Goal: Task Accomplishment & Management: Complete application form

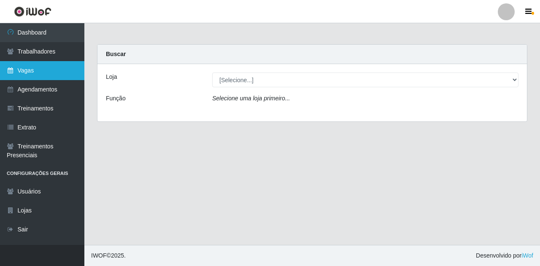
click at [41, 66] on link "Vagas" at bounding box center [42, 70] width 84 height 19
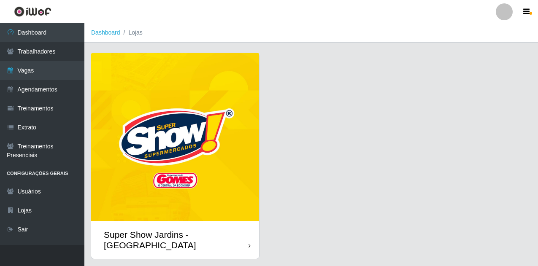
click at [188, 163] on img at bounding box center [175, 137] width 168 height 168
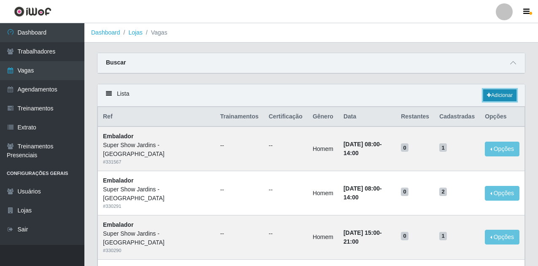
click at [493, 94] on link "Adicionar" at bounding box center [499, 95] width 33 height 12
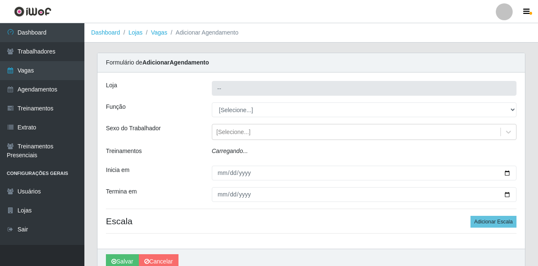
type input "Super Show Jardins - [GEOGRAPHIC_DATA]"
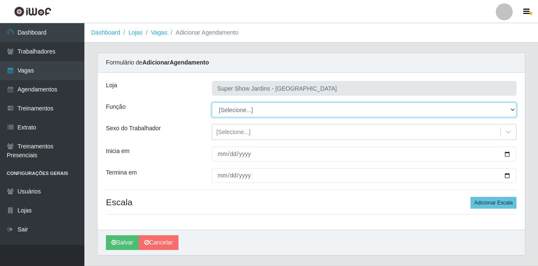
click at [277, 105] on select "[Selecione...] Auxiliar de Estacionamento Auxiliar de Estacionamento + Auxiliar…" at bounding box center [364, 109] width 304 height 15
select select "1"
click at [212, 102] on select "[Selecione...] Auxiliar de Estacionamento Auxiliar de Estacionamento + Auxiliar…" at bounding box center [364, 109] width 304 height 15
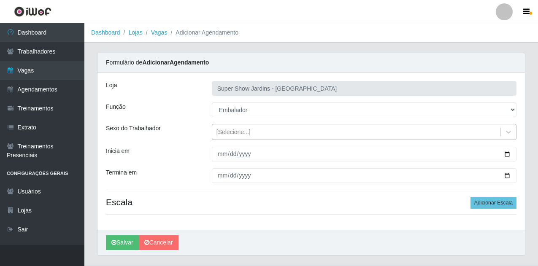
click at [241, 134] on div "[Selecione...]" at bounding box center [233, 132] width 34 height 9
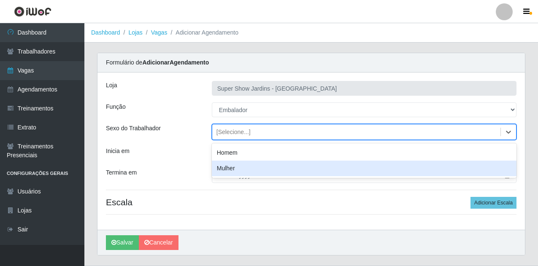
click at [234, 171] on div "Mulher" at bounding box center [364, 169] width 304 height 16
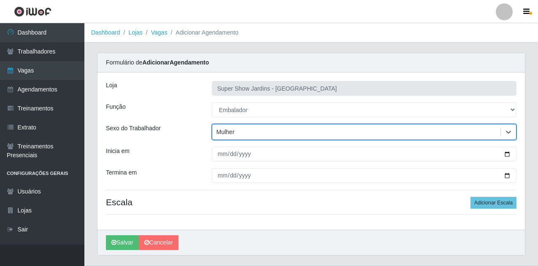
click at [242, 134] on div "Mulher" at bounding box center [356, 132] width 288 height 14
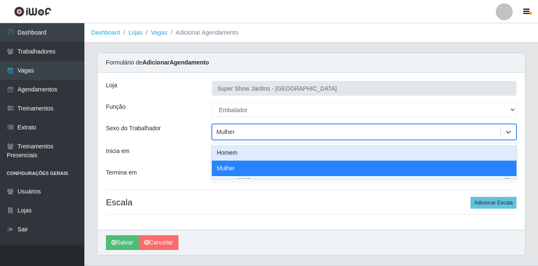
click at [242, 134] on div "Mulher" at bounding box center [356, 132] width 288 height 14
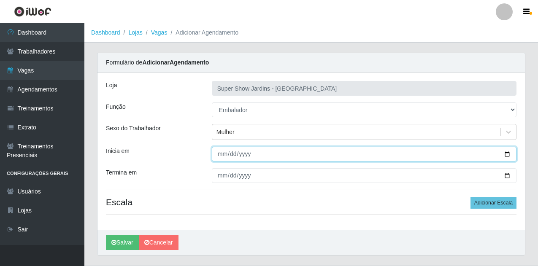
click at [225, 158] on input "Inicia em" at bounding box center [364, 154] width 304 height 15
type input "[DATE]"
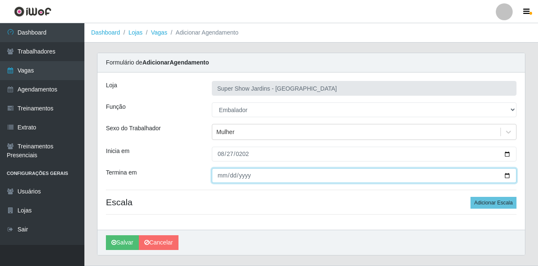
click at [223, 178] on input "Termina em" at bounding box center [364, 175] width 304 height 15
type input "[DATE]"
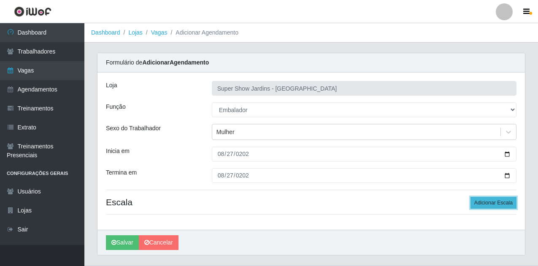
click at [488, 205] on button "Adicionar Escala" at bounding box center [493, 203] width 46 height 12
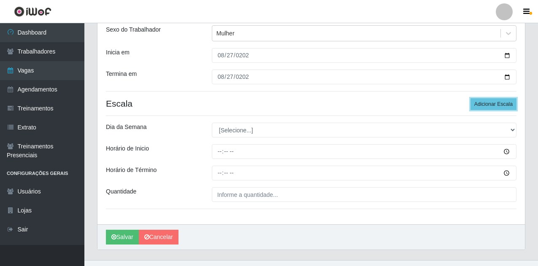
scroll to position [114, 0]
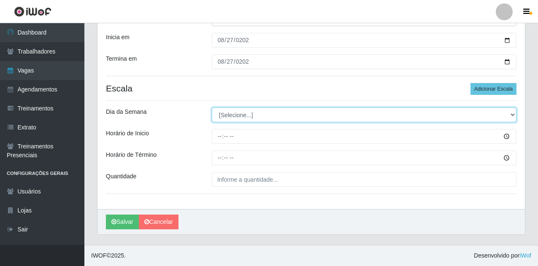
click at [306, 116] on select "[Selecione...] Segunda Terça Quarta Quinta Sexta Sábado Domingo" at bounding box center [364, 115] width 304 height 15
select select "3"
click at [212, 108] on select "[Selecione...] Segunda Terça Quarta Quinta Sexta Sábado Domingo" at bounding box center [364, 115] width 304 height 15
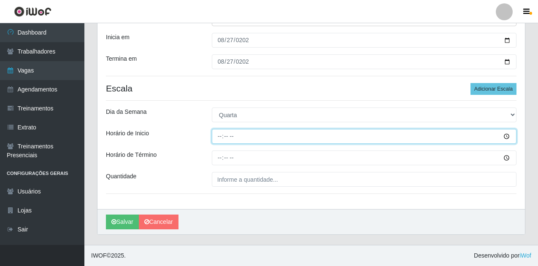
click at [224, 136] on input "Horário de Inicio" at bounding box center [364, 136] width 304 height 15
click at [221, 136] on input "Horário de Inicio" at bounding box center [364, 136] width 304 height 15
type input "08:00"
click at [106, 215] on button "Salvar" at bounding box center [122, 222] width 33 height 15
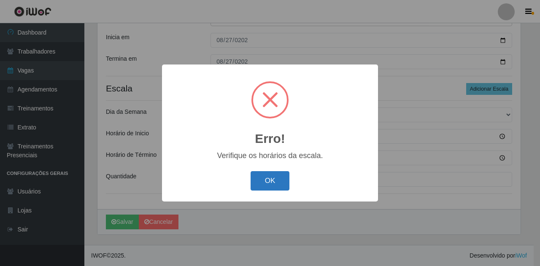
click at [277, 178] on button "OK" at bounding box center [269, 181] width 39 height 20
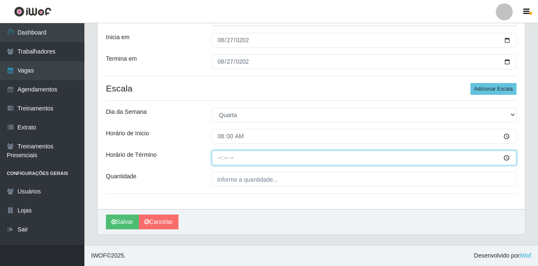
click at [220, 157] on input "Horário de Término" at bounding box center [364, 158] width 304 height 15
type input "14:00"
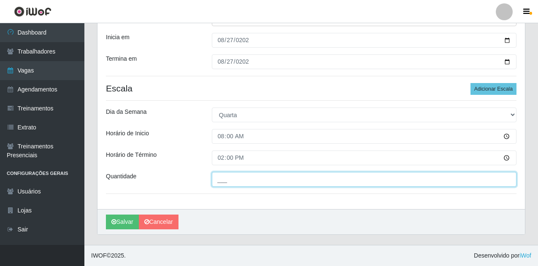
click at [265, 180] on input "___" at bounding box center [364, 179] width 304 height 15
type input "2__"
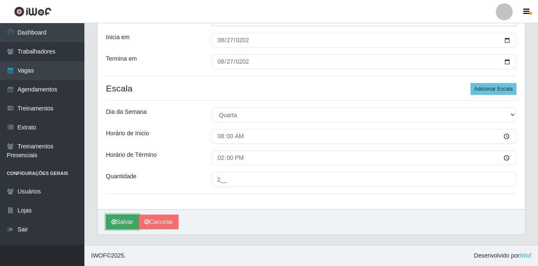
click at [126, 220] on button "Salvar" at bounding box center [122, 222] width 33 height 15
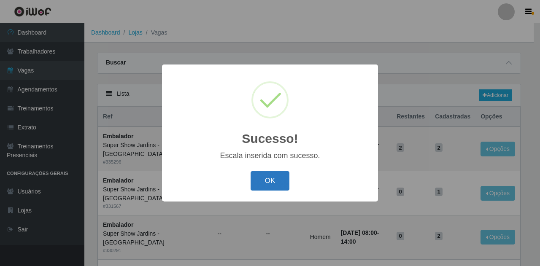
click at [277, 186] on button "OK" at bounding box center [269, 181] width 39 height 20
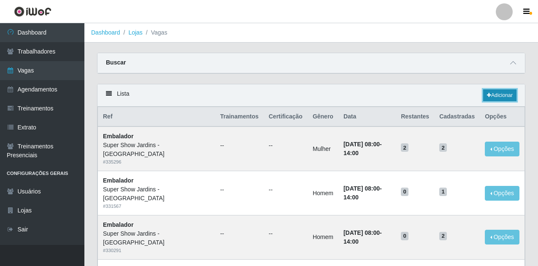
click at [502, 100] on link "Adicionar" at bounding box center [499, 95] width 33 height 12
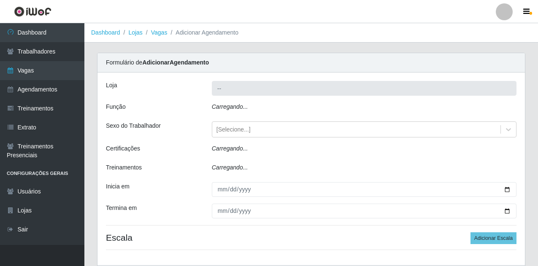
type input "Super Show Jardins - [GEOGRAPHIC_DATA]"
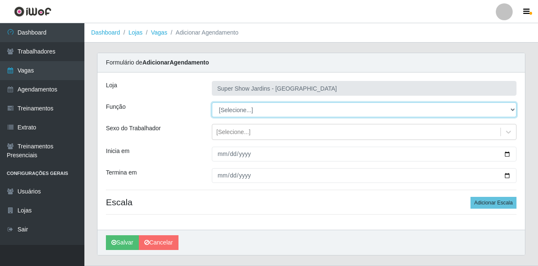
click at [305, 114] on select "[Selecione...] Auxiliar de Estacionamento Auxiliar de Estacionamento + Auxiliar…" at bounding box center [364, 109] width 304 height 15
select select "1"
click at [212, 102] on select "[Selecione...] Auxiliar de Estacionamento Auxiliar de Estacionamento + Auxiliar…" at bounding box center [364, 109] width 304 height 15
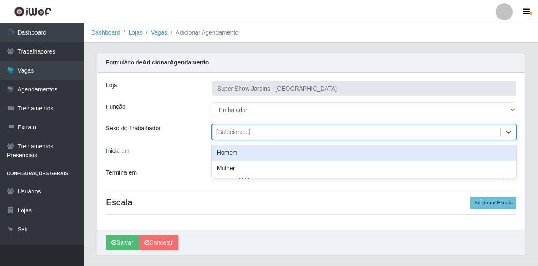
click at [236, 137] on div "[Selecione...]" at bounding box center [356, 132] width 288 height 14
click at [238, 154] on div "Homem" at bounding box center [364, 153] width 304 height 16
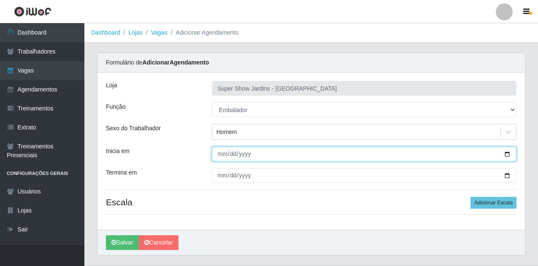
click at [218, 155] on input "Inicia em" at bounding box center [364, 154] width 304 height 15
type input "[DATE]"
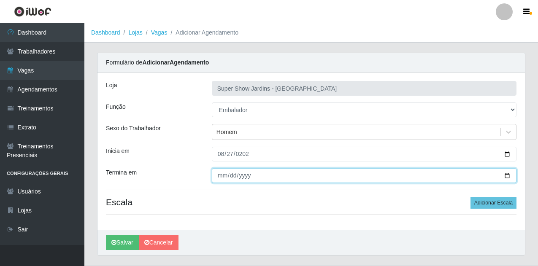
click at [218, 179] on input "Termina em" at bounding box center [364, 175] width 304 height 15
type input "[DATE]"
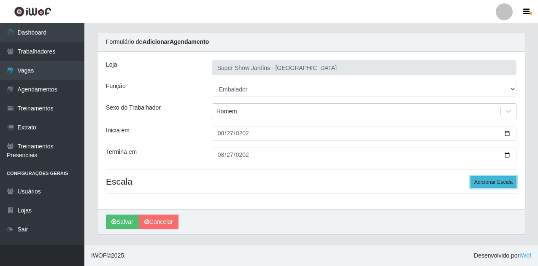
click at [489, 178] on button "Adicionar Escala" at bounding box center [493, 182] width 46 height 12
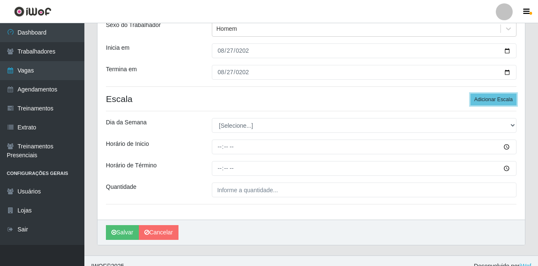
scroll to position [105, 0]
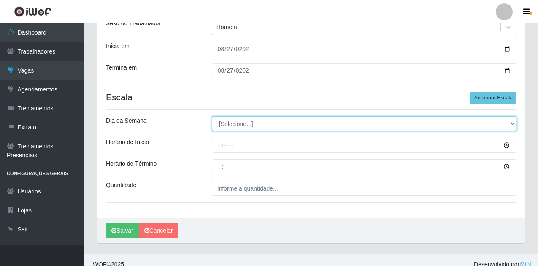
click at [237, 123] on select "[Selecione...] Segunda Terça Quarta Quinta Sexta Sábado Domingo" at bounding box center [364, 123] width 304 height 15
select select "3"
click at [212, 116] on select "[Selecione...] Segunda Terça Quarta Quinta Sexta Sábado Domingo" at bounding box center [364, 123] width 304 height 15
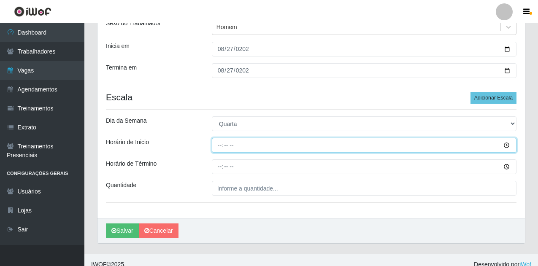
click at [229, 148] on input "Horário de Inicio" at bounding box center [364, 145] width 304 height 15
click at [219, 145] on input "Horário de Inicio" at bounding box center [364, 145] width 304 height 15
type input "15:00"
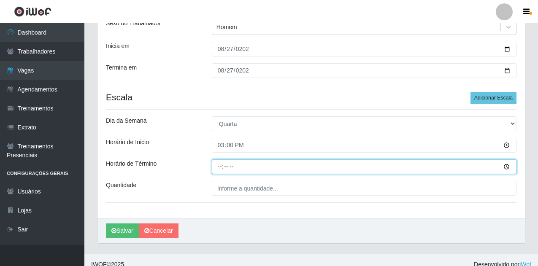
click at [221, 167] on input "Horário de Término" at bounding box center [364, 166] width 304 height 15
type input "21:00"
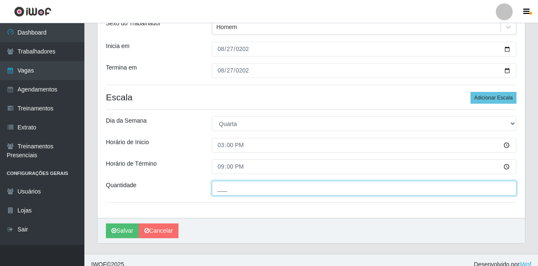
click at [264, 188] on input "___" at bounding box center [364, 188] width 304 height 15
click at [271, 187] on input "___" at bounding box center [364, 188] width 304 height 15
type input "3__"
click at [106, 223] on button "Salvar" at bounding box center [122, 230] width 33 height 15
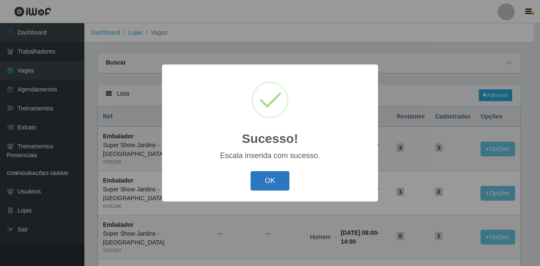
click at [280, 183] on button "OK" at bounding box center [269, 181] width 39 height 20
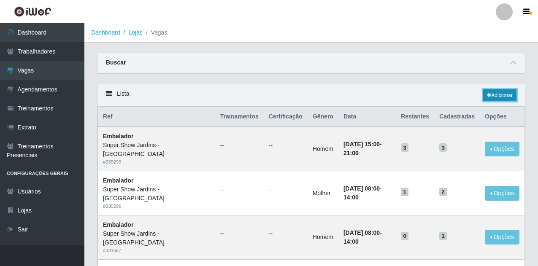
click at [492, 97] on link "Adicionar" at bounding box center [499, 95] width 33 height 12
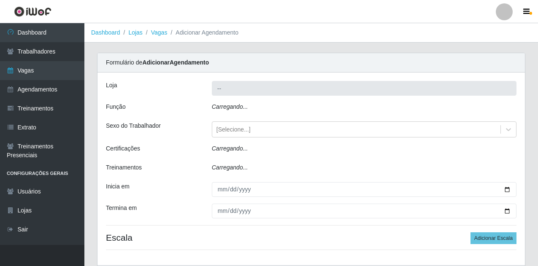
type input "Super Show Jardins - [GEOGRAPHIC_DATA]"
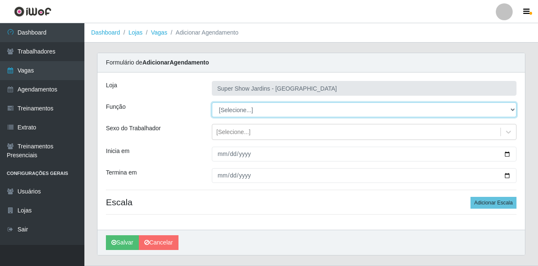
click at [258, 110] on select "[Selecione...] Auxiliar de Estacionamento Auxiliar de Estacionamento + Auxiliar…" at bounding box center [364, 109] width 304 height 15
select select "1"
click at [212, 102] on select "[Selecione...] Auxiliar de Estacionamento Auxiliar de Estacionamento + Auxiliar…" at bounding box center [364, 109] width 304 height 15
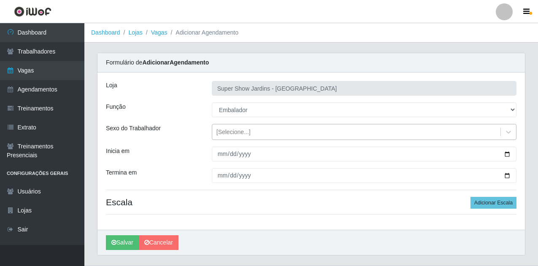
click at [240, 133] on div "[Selecione...]" at bounding box center [233, 132] width 34 height 9
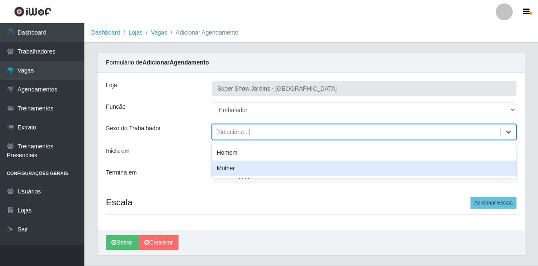
click at [240, 170] on div "Mulher" at bounding box center [364, 169] width 304 height 16
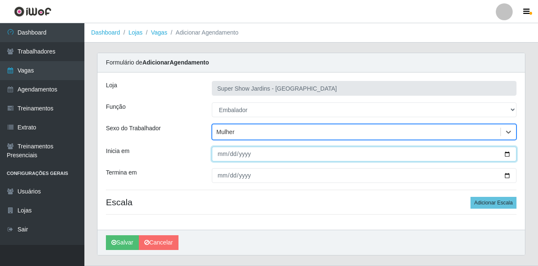
click at [221, 156] on input "Inicia em" at bounding box center [364, 154] width 304 height 15
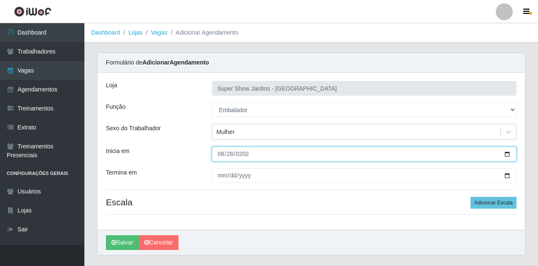
type input "[DATE]"
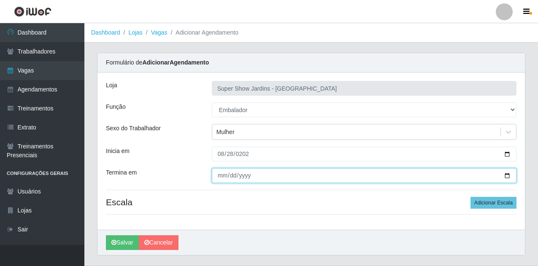
click at [218, 176] on input "Termina em" at bounding box center [364, 175] width 304 height 15
type input "[DATE]"
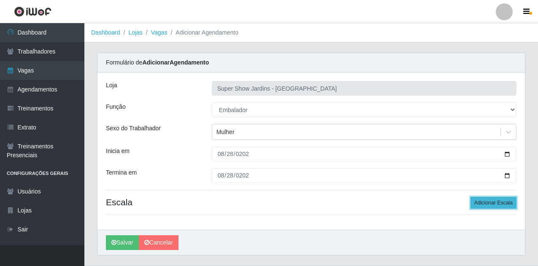
click at [512, 198] on button "Adicionar Escala" at bounding box center [493, 203] width 46 height 12
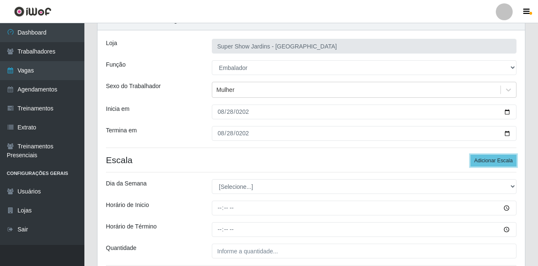
scroll to position [84, 0]
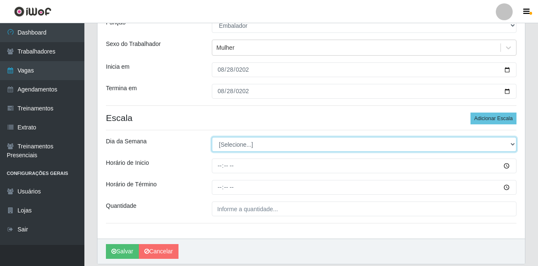
click at [242, 145] on select "[Selecione...] Segunda Terça Quarta Quinta Sexta Sábado Domingo" at bounding box center [364, 144] width 304 height 15
select select "4"
click at [212, 137] on select "[Selecione...] Segunda Terça Quarta Quinta Sexta Sábado Domingo" at bounding box center [364, 144] width 304 height 15
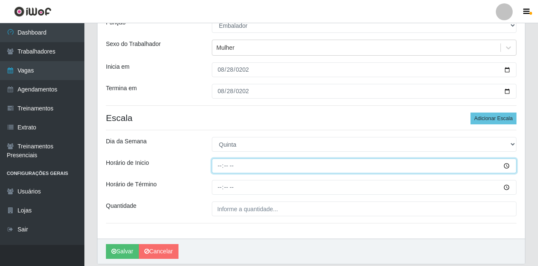
click at [240, 163] on input "Horário de Inicio" at bounding box center [364, 166] width 304 height 15
type input "08:00"
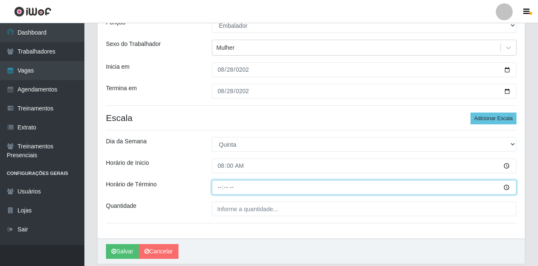
click at [218, 187] on input "Horário de Término" at bounding box center [364, 187] width 304 height 15
type input "14:00"
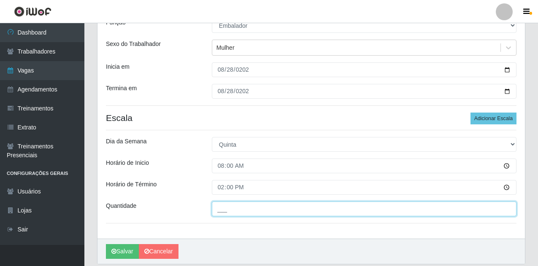
click at [242, 206] on input "___" at bounding box center [364, 209] width 304 height 15
type input "1__"
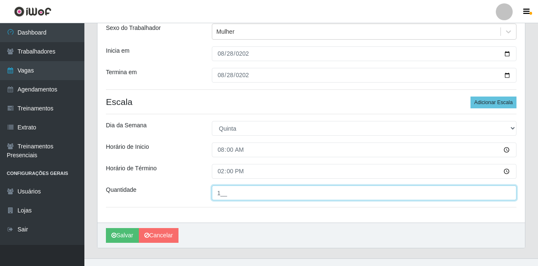
scroll to position [114, 0]
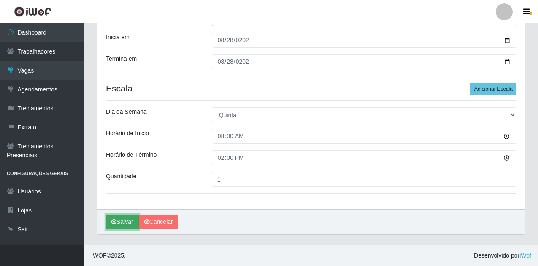
click at [123, 221] on button "Salvar" at bounding box center [122, 222] width 33 height 15
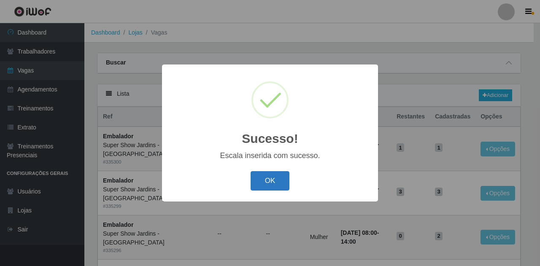
click at [270, 172] on button "OK" at bounding box center [269, 181] width 39 height 20
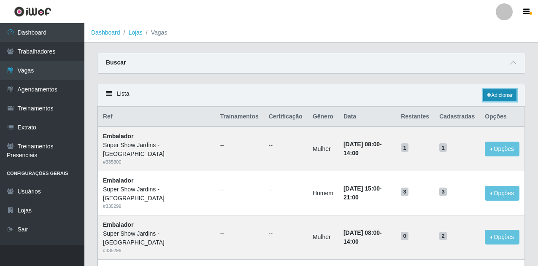
click at [501, 97] on link "Adicionar" at bounding box center [499, 95] width 33 height 12
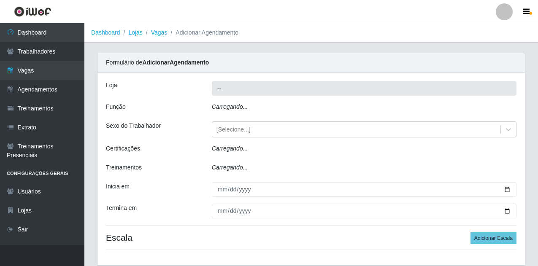
type input "Super Show Jardins - [GEOGRAPHIC_DATA]"
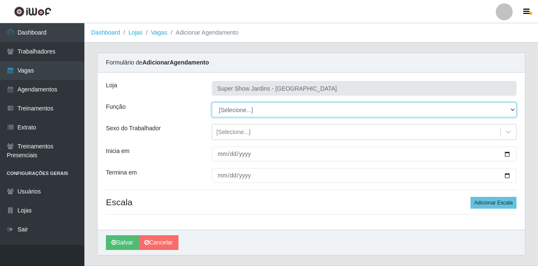
click at [268, 111] on select "[Selecione...] Auxiliar de Estacionamento Auxiliar de Estacionamento + Auxiliar…" at bounding box center [364, 109] width 304 height 15
select select "1"
click at [212, 102] on select "[Selecione...] Auxiliar de Estacionamento Auxiliar de Estacionamento + Auxiliar…" at bounding box center [364, 109] width 304 height 15
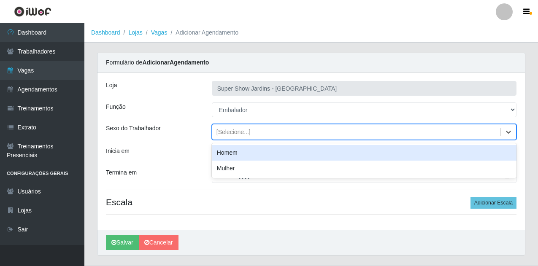
click at [243, 134] on div "[Selecione...]" at bounding box center [233, 132] width 34 height 9
click at [236, 153] on div "Homem" at bounding box center [364, 153] width 304 height 16
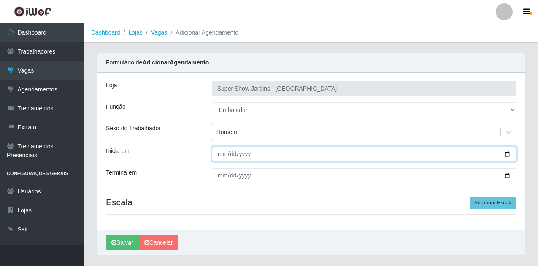
click at [220, 159] on input "Inicia em" at bounding box center [364, 154] width 304 height 15
type input "[DATE]"
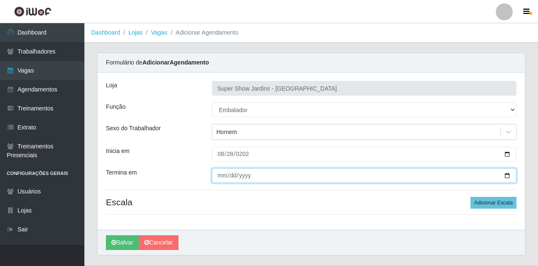
click at [221, 180] on input "Termina em" at bounding box center [364, 175] width 304 height 15
type input "[DATE]"
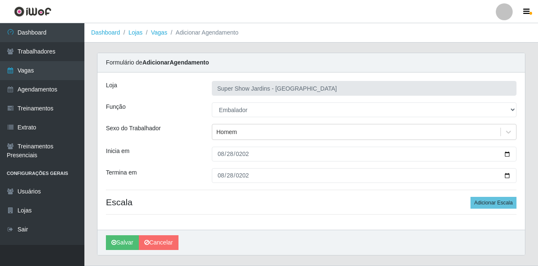
click at [405, 198] on h4 "Escala Adicionar Escala" at bounding box center [311, 202] width 410 height 11
click at [490, 205] on button "Adicionar Escala" at bounding box center [493, 203] width 46 height 12
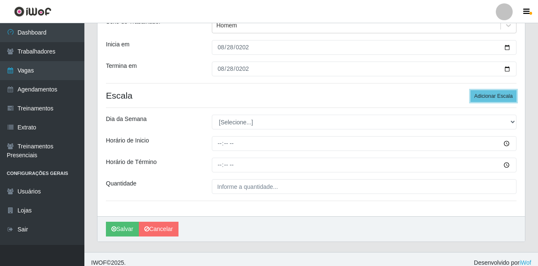
scroll to position [114, 0]
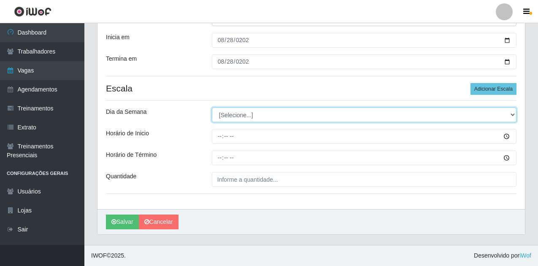
click at [269, 114] on select "[Selecione...] Segunda Terça Quarta Quinta Sexta Sábado Domingo" at bounding box center [364, 115] width 304 height 15
select select "4"
click at [212, 108] on select "[Selecione...] Segunda Terça Quarta Quinta Sexta Sábado Domingo" at bounding box center [364, 115] width 304 height 15
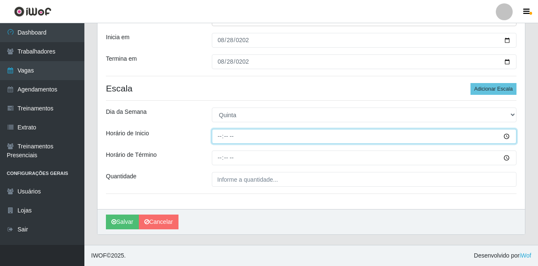
click at [226, 132] on input "Horário de Inicio" at bounding box center [364, 136] width 304 height 15
click at [222, 137] on input "Horário de Inicio" at bounding box center [364, 136] width 304 height 15
click at [220, 140] on input "Horário de Inicio" at bounding box center [364, 136] width 304 height 15
type input "15:00"
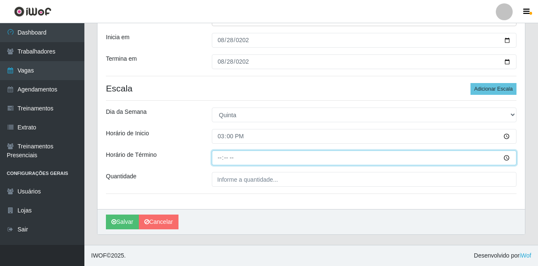
click at [219, 165] on input "Horário de Término" at bounding box center [364, 158] width 304 height 15
type input "21:00"
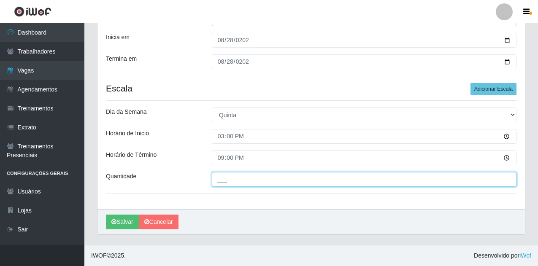
click at [239, 185] on input "___" at bounding box center [364, 179] width 304 height 15
type input "2__"
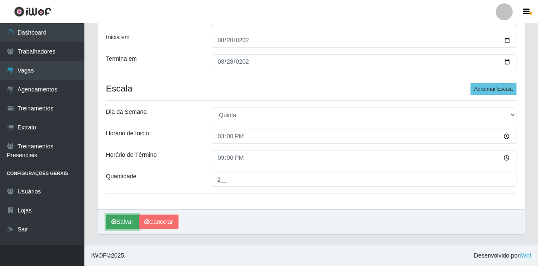
click at [129, 218] on button "Salvar" at bounding box center [122, 222] width 33 height 15
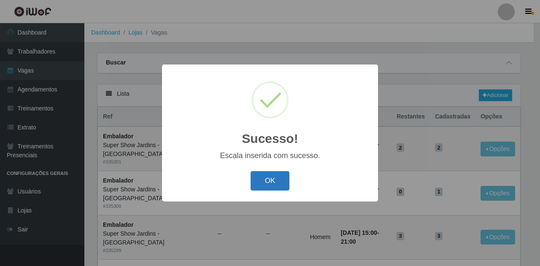
click at [286, 182] on button "OK" at bounding box center [269, 181] width 39 height 20
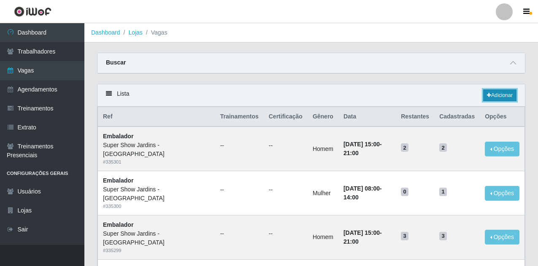
click at [497, 93] on link "Adicionar" at bounding box center [499, 95] width 33 height 12
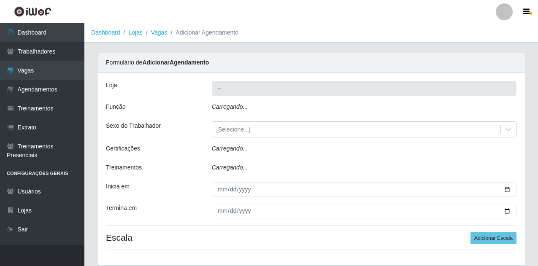
type input "Super Show Jardins - [GEOGRAPHIC_DATA]"
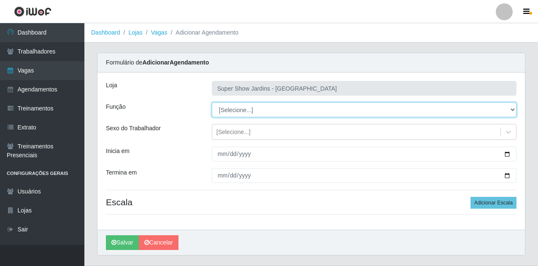
click at [248, 109] on select "[Selecione...] Auxiliar de Estacionamento Auxiliar de Estacionamento + Auxiliar…" at bounding box center [364, 109] width 304 height 15
select select "1"
click at [212, 102] on select "[Selecione...] Auxiliar de Estacionamento Auxiliar de Estacionamento + Auxiliar…" at bounding box center [364, 109] width 304 height 15
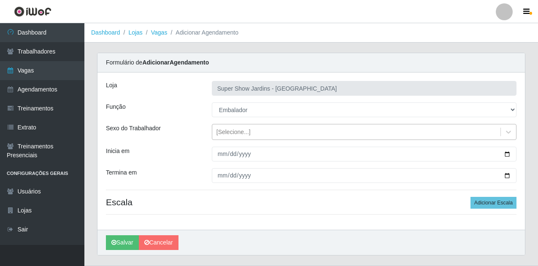
click at [248, 136] on div "[Selecione...]" at bounding box center [233, 132] width 34 height 9
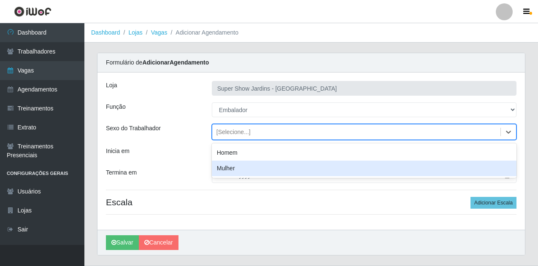
click at [248, 163] on div "Mulher" at bounding box center [364, 169] width 304 height 16
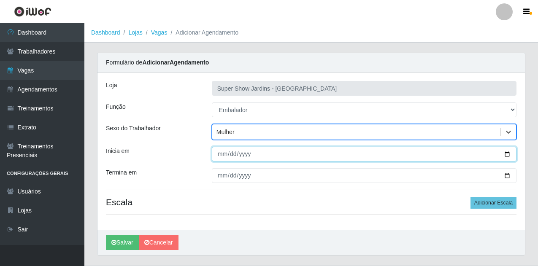
click at [218, 161] on input "Inicia em" at bounding box center [364, 154] width 304 height 15
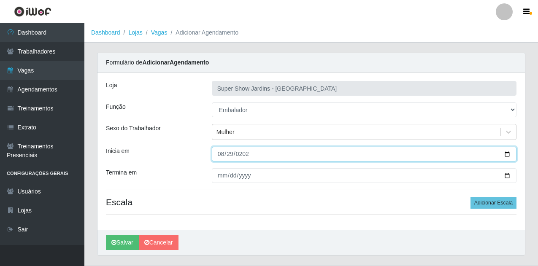
type input "[DATE]"
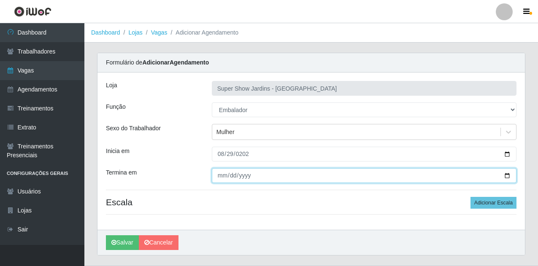
click at [217, 178] on input "Termina em" at bounding box center [364, 175] width 304 height 15
type input "[DATE]"
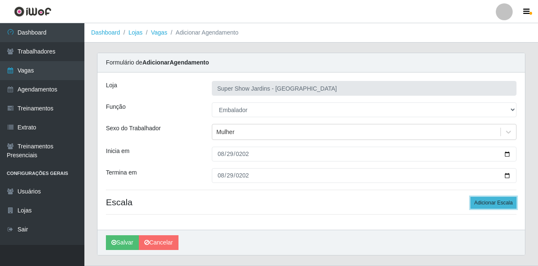
click at [501, 202] on button "Adicionar Escala" at bounding box center [493, 203] width 46 height 12
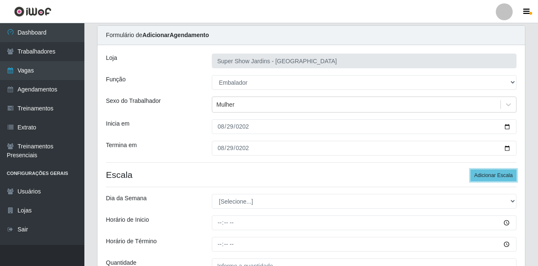
scroll to position [42, 0]
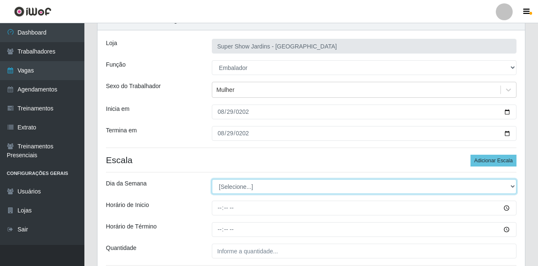
click at [280, 186] on select "[Selecione...] Segunda Terça Quarta Quinta Sexta Sábado Domingo" at bounding box center [364, 186] width 304 height 15
select select "5"
click at [212, 179] on select "[Selecione...] Segunda Terça Quarta Quinta Sexta Sábado Domingo" at bounding box center [364, 186] width 304 height 15
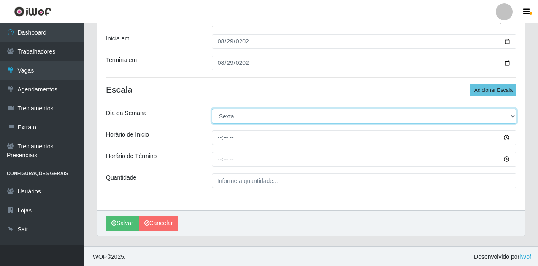
scroll to position [114, 0]
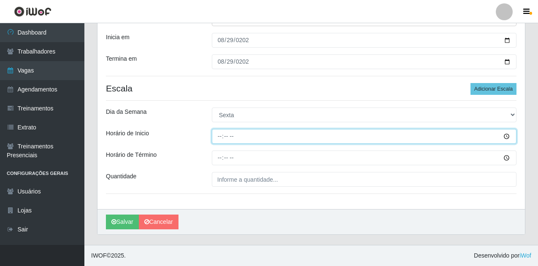
click at [221, 131] on input "Horário de Inicio" at bounding box center [364, 136] width 304 height 15
type input "08:00"
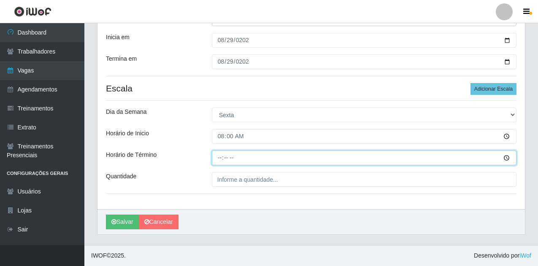
click at [223, 157] on input "Horário de Término" at bounding box center [364, 158] width 304 height 15
type input "14:00"
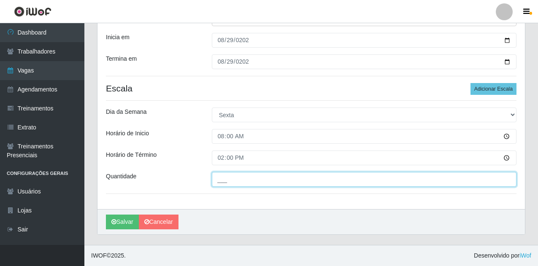
click at [256, 180] on input "___" at bounding box center [364, 179] width 304 height 15
type input "01_"
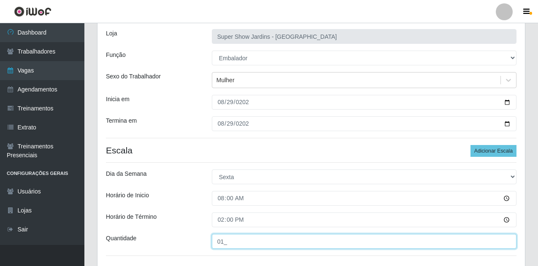
scroll to position [72, 0]
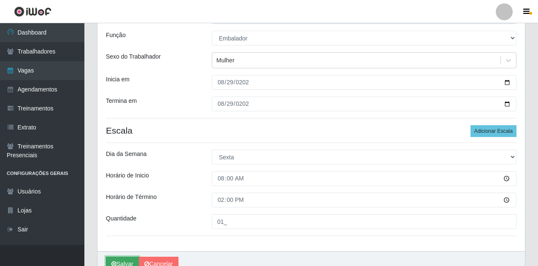
click at [125, 263] on button "Salvar" at bounding box center [122, 264] width 33 height 15
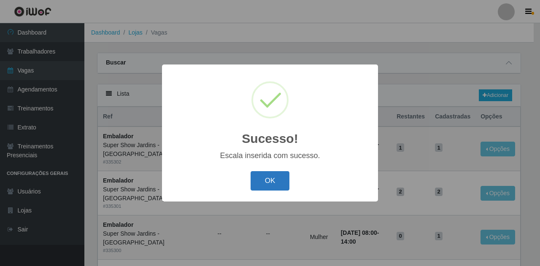
click at [276, 187] on button "OK" at bounding box center [269, 181] width 39 height 20
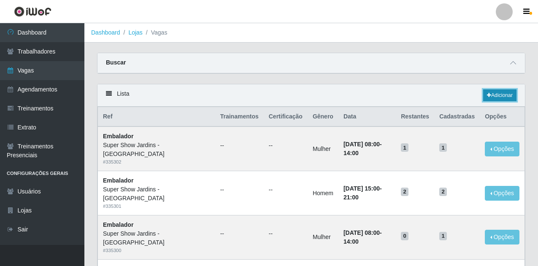
click at [491, 96] on link "Adicionar" at bounding box center [499, 95] width 33 height 12
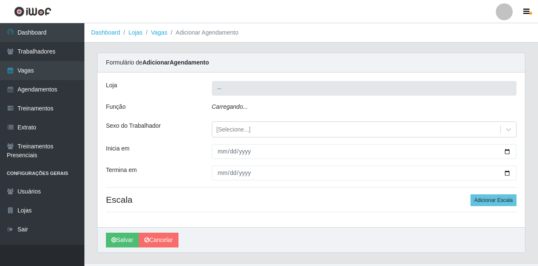
type input "Super Show Jardins - [GEOGRAPHIC_DATA]"
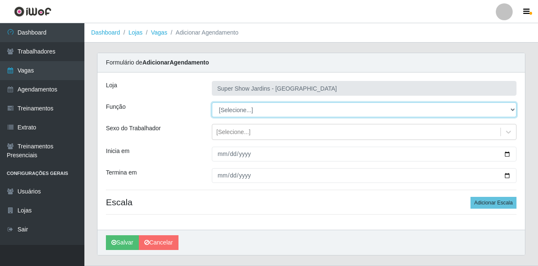
click at [269, 108] on select "[Selecione...] Auxiliar de Estacionamento Auxiliar de Estacionamento + Auxiliar…" at bounding box center [364, 109] width 304 height 15
select select "1"
click at [212, 102] on select "[Selecione...] Auxiliar de Estacionamento Auxiliar de Estacionamento + Auxiliar…" at bounding box center [364, 109] width 304 height 15
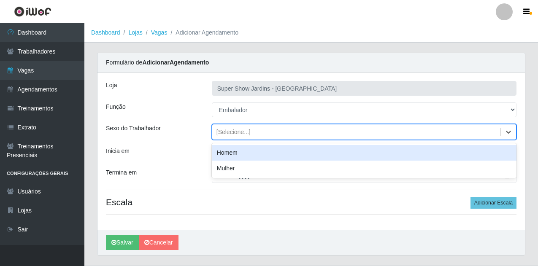
click at [261, 131] on div "[Selecione...]" at bounding box center [356, 132] width 288 height 14
click at [258, 147] on div "Homem" at bounding box center [364, 153] width 304 height 16
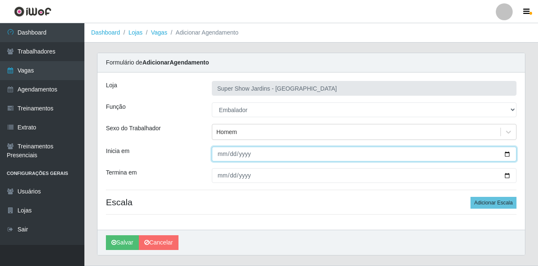
click at [223, 158] on input "Inicia em" at bounding box center [364, 154] width 304 height 15
type input "[DATE]"
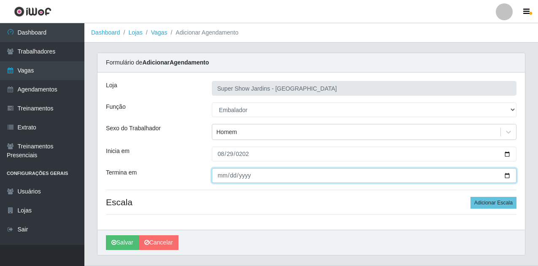
click at [221, 179] on input "Termina em" at bounding box center [364, 175] width 304 height 15
type input "[DATE]"
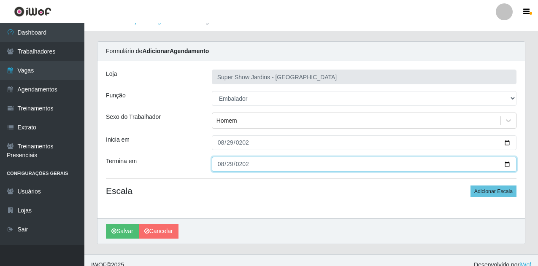
scroll to position [21, 0]
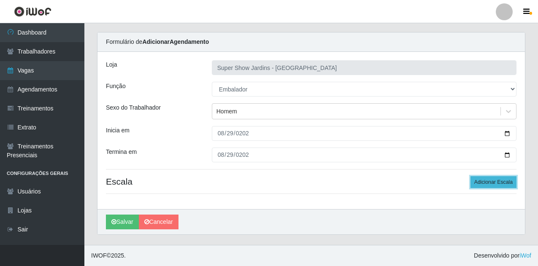
click at [487, 184] on button "Adicionar Escala" at bounding box center [493, 182] width 46 height 12
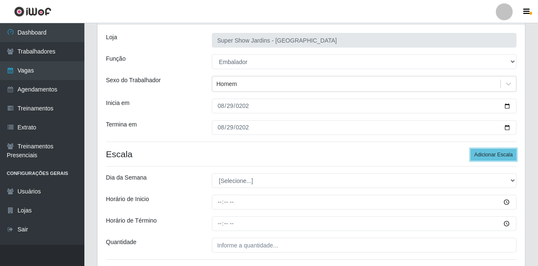
scroll to position [63, 0]
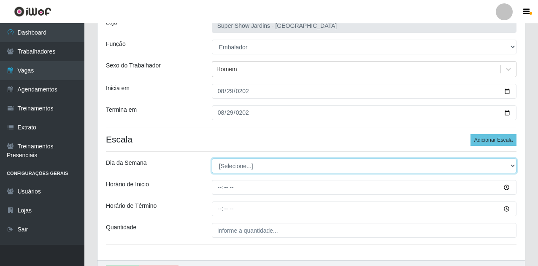
click at [250, 164] on select "[Selecione...] Segunda Terça Quarta Quinta Sexta Sábado Domingo" at bounding box center [364, 166] width 304 height 15
select select "5"
click at [212, 159] on select "[Selecione...] Segunda Terça Quarta Quinta Sexta Sábado Domingo" at bounding box center [364, 166] width 304 height 15
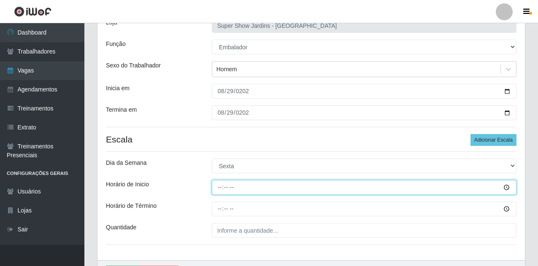
click at [231, 188] on input "Horário de Inicio" at bounding box center [364, 187] width 304 height 15
type input "15:00"
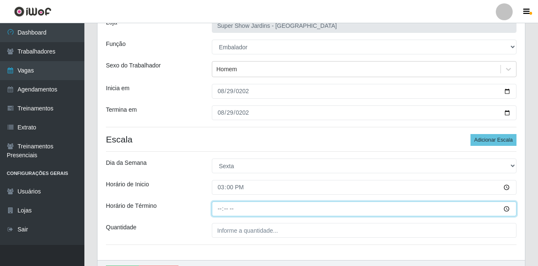
click at [220, 206] on input "Horário de Término" at bounding box center [364, 209] width 304 height 15
type input "21:00"
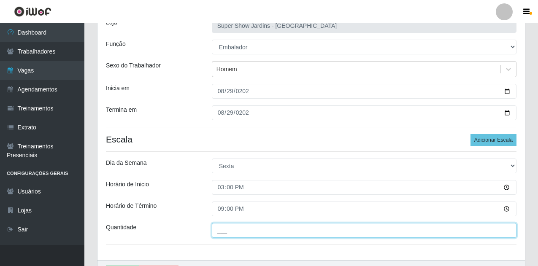
click at [275, 234] on input "___" at bounding box center [364, 230] width 304 height 15
type input "2__"
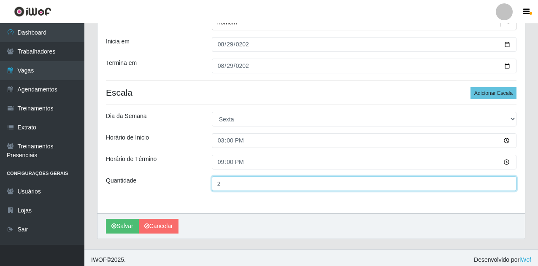
scroll to position [114, 0]
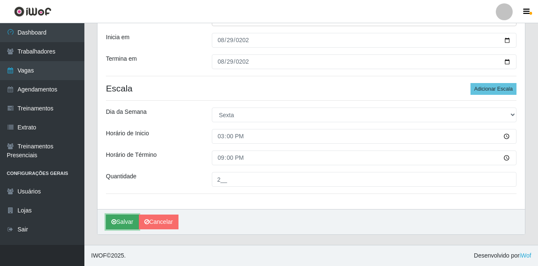
click at [111, 223] on icon "submit" at bounding box center [113, 222] width 5 height 6
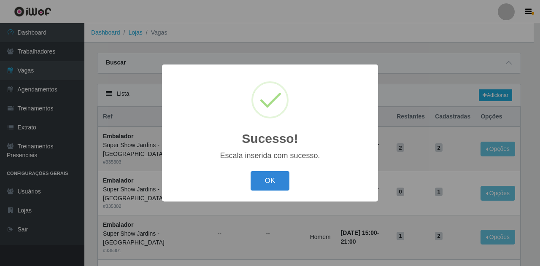
click at [275, 171] on div "OK Cancel" at bounding box center [269, 181] width 199 height 24
click at [275, 176] on button "OK" at bounding box center [269, 181] width 39 height 20
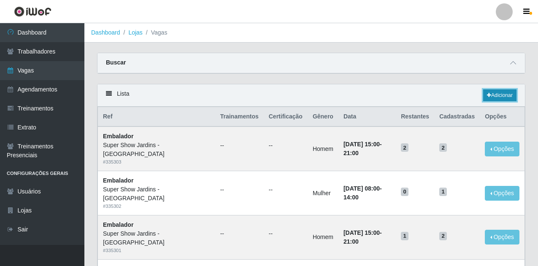
click at [492, 97] on link "Adicionar" at bounding box center [499, 95] width 33 height 12
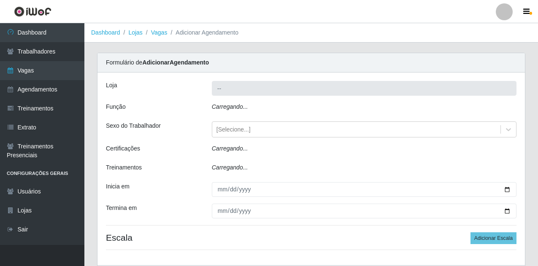
type input "Super Show Jardins - [GEOGRAPHIC_DATA]"
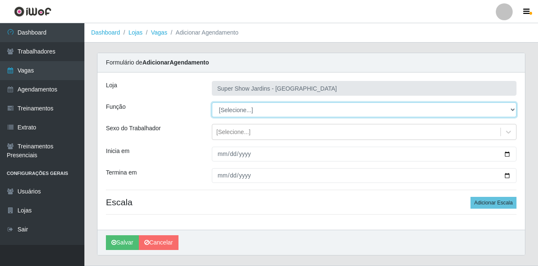
click at [272, 110] on select "[Selecione...] Auxiliar de Estacionamento Auxiliar de Estacionamento + Auxiliar…" at bounding box center [364, 109] width 304 height 15
select select "1"
click at [212, 102] on select "[Selecione...] Auxiliar de Estacionamento Auxiliar de Estacionamento + Auxiliar…" at bounding box center [364, 109] width 304 height 15
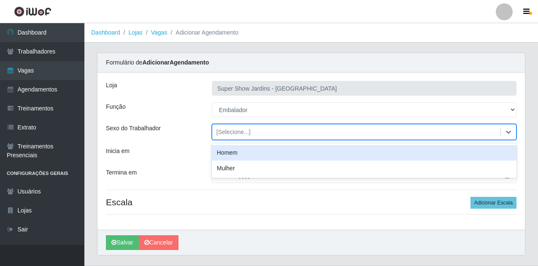
click at [254, 139] on div "[Selecione...]" at bounding box center [356, 132] width 288 height 14
click at [257, 132] on div "[Selecione...]" at bounding box center [356, 132] width 288 height 14
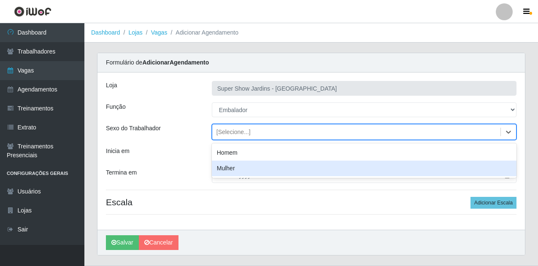
click at [254, 165] on div "Mulher" at bounding box center [364, 169] width 304 height 16
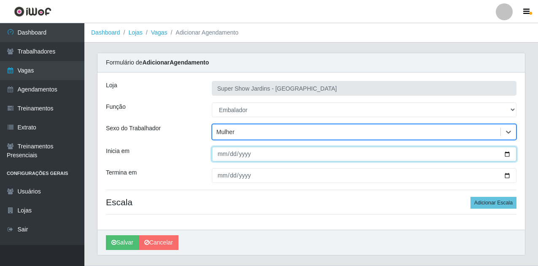
click at [216, 156] on input "Inicia em" at bounding box center [364, 154] width 304 height 15
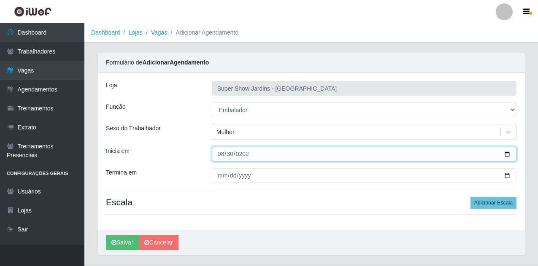
type input "[DATE]"
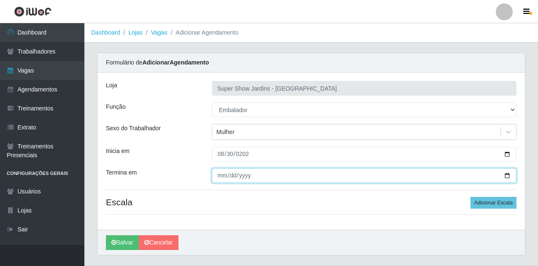
click at [221, 180] on input "Termina em" at bounding box center [364, 175] width 304 height 15
type input "[DATE]"
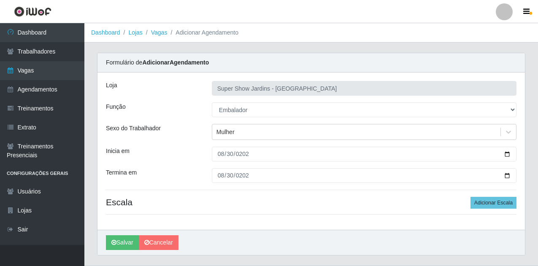
click at [359, 204] on h4 "Escala Adicionar Escala" at bounding box center [311, 202] width 410 height 11
click at [496, 205] on button "Adicionar Escala" at bounding box center [493, 203] width 46 height 12
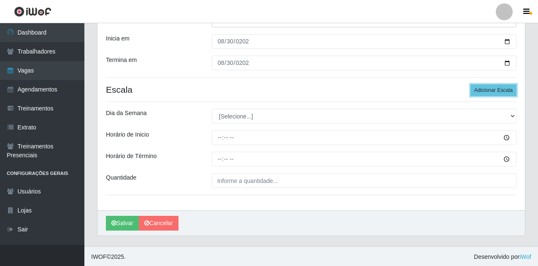
scroll to position [114, 0]
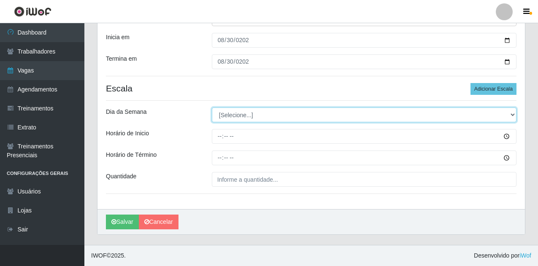
click at [233, 111] on select "[Selecione...] Segunda Terça Quarta Quinta Sexta Sábado Domingo" at bounding box center [364, 115] width 304 height 15
select select "6"
click at [212, 108] on select "[Selecione...] Segunda Terça Quarta Quinta Sexta Sábado Domingo" at bounding box center [364, 115] width 304 height 15
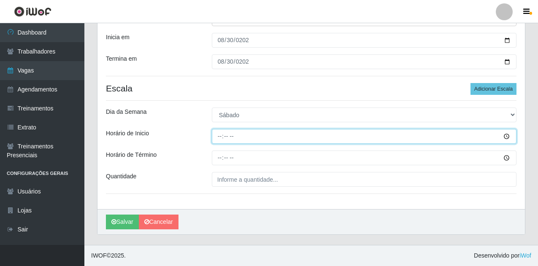
click at [239, 141] on input "Horário de Inicio" at bounding box center [364, 136] width 304 height 15
type input "08:00"
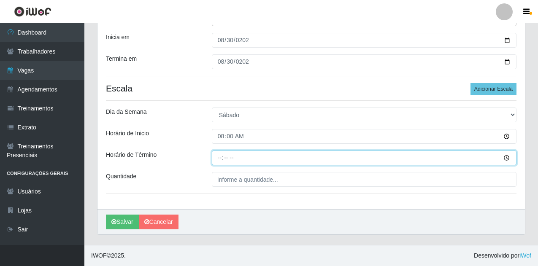
click at [218, 160] on input "Horário de Término" at bounding box center [364, 158] width 304 height 15
type input "14:00"
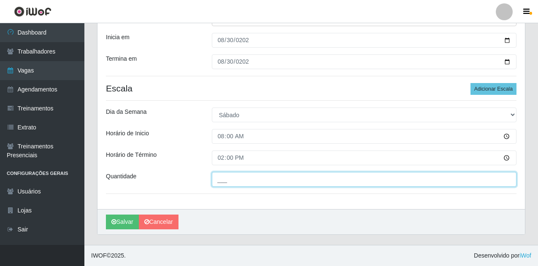
click at [297, 178] on input "___" at bounding box center [364, 179] width 304 height 15
type input "01_"
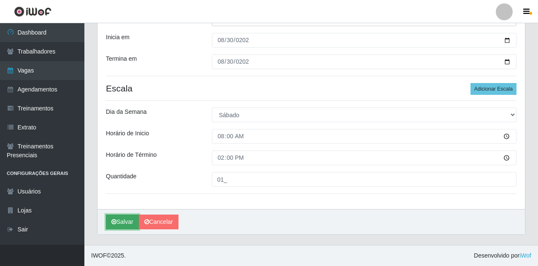
click at [132, 224] on button "Salvar" at bounding box center [122, 222] width 33 height 15
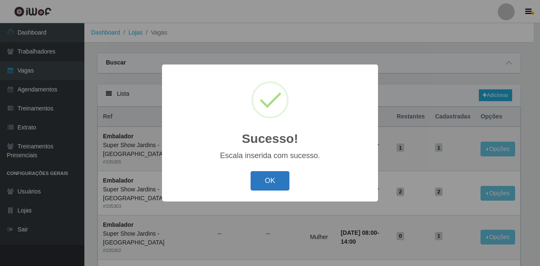
click at [280, 175] on button "OK" at bounding box center [269, 181] width 39 height 20
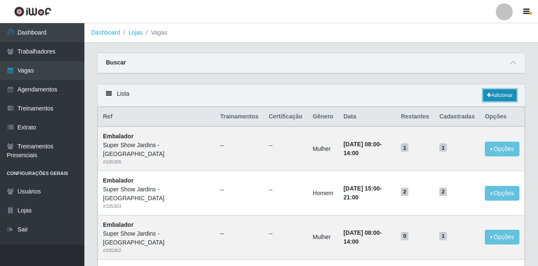
click at [500, 96] on link "Adicionar" at bounding box center [499, 95] width 33 height 12
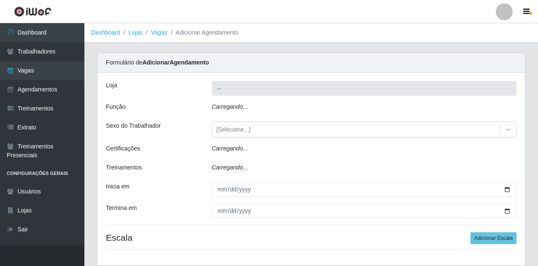
type input "Super Show Jardins - [GEOGRAPHIC_DATA]"
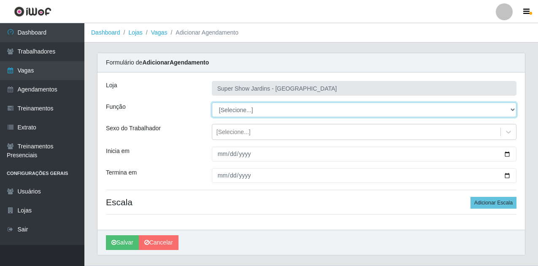
click at [272, 110] on select "[Selecione...] Auxiliar de Estacionamento Auxiliar de Estacionamento + Auxiliar…" at bounding box center [364, 109] width 304 height 15
select select "1"
click at [212, 102] on select "[Selecione...] Auxiliar de Estacionamento Auxiliar de Estacionamento + Auxiliar…" at bounding box center [364, 109] width 304 height 15
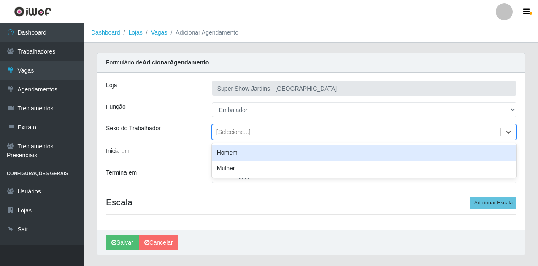
click at [242, 136] on div "[Selecione...]" at bounding box center [233, 132] width 34 height 9
click at [237, 156] on div "Homem" at bounding box center [364, 153] width 304 height 16
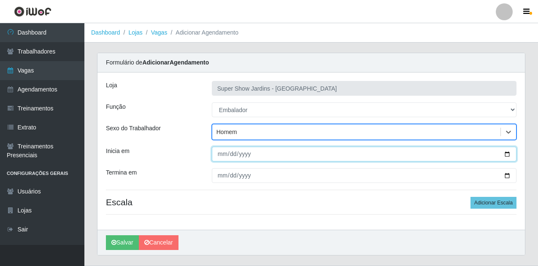
click at [237, 158] on input "Inicia em" at bounding box center [364, 154] width 304 height 15
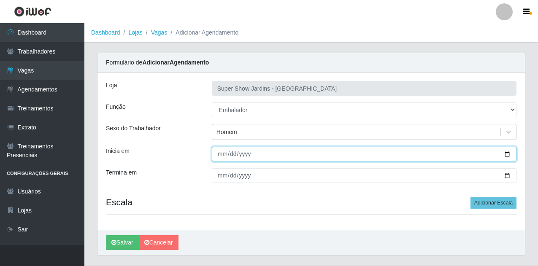
click at [220, 151] on input "Inicia em" at bounding box center [364, 154] width 304 height 15
type input "[DATE]"
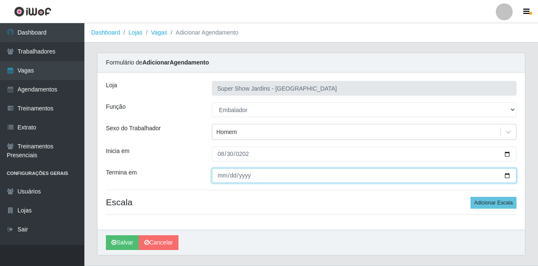
click at [221, 178] on input "Termina em" at bounding box center [364, 175] width 304 height 15
type input "[DATE]"
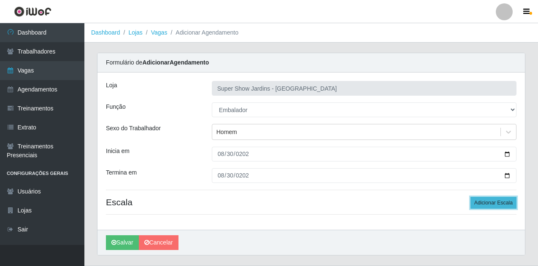
click at [497, 201] on button "Adicionar Escala" at bounding box center [493, 203] width 46 height 12
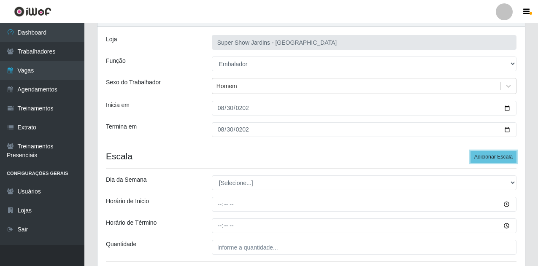
scroll to position [114, 0]
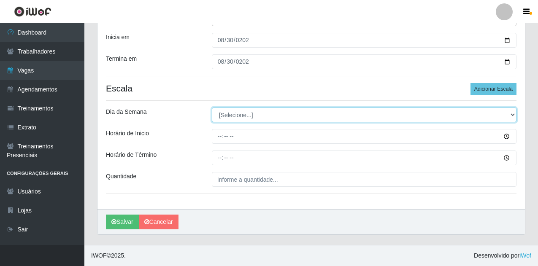
click at [273, 115] on select "[Selecione...] Segunda Terça Quarta Quinta Sexta Sábado Domingo" at bounding box center [364, 115] width 304 height 15
select select "6"
click at [212, 108] on select "[Selecione...] Segunda Terça Quarta Quinta Sexta Sábado Domingo" at bounding box center [364, 115] width 304 height 15
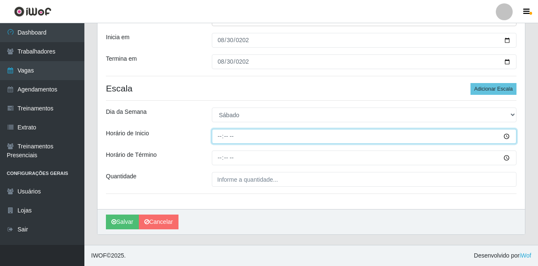
click at [232, 138] on input "Horário de Inicio" at bounding box center [364, 136] width 304 height 15
type input "15:00"
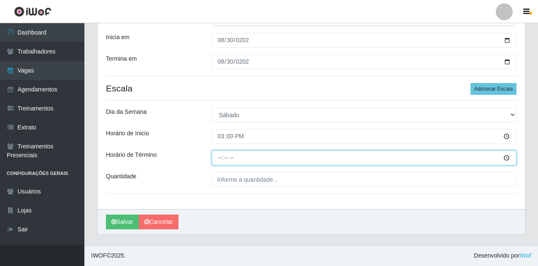
click at [220, 161] on input "Horário de Término" at bounding box center [364, 158] width 304 height 15
type input "15:00"
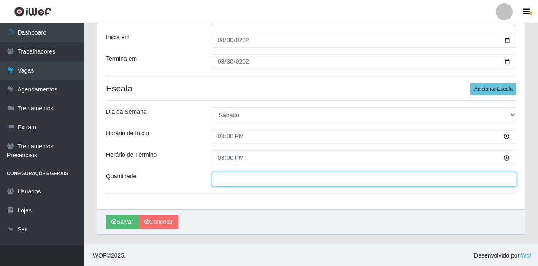
click at [229, 186] on input "___" at bounding box center [364, 179] width 304 height 15
type input "2__"
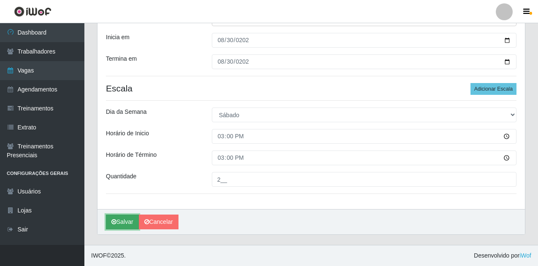
click at [111, 223] on button "Salvar" at bounding box center [122, 222] width 33 height 15
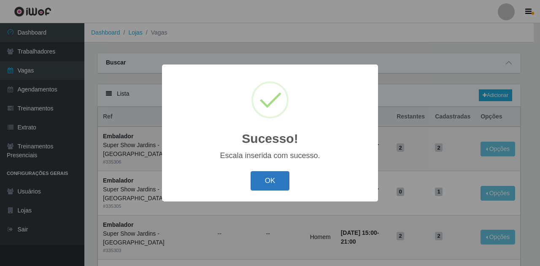
click at [283, 184] on button "OK" at bounding box center [269, 181] width 39 height 20
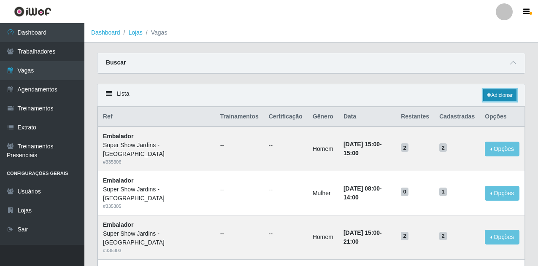
click at [498, 97] on link "Adicionar" at bounding box center [499, 95] width 33 height 12
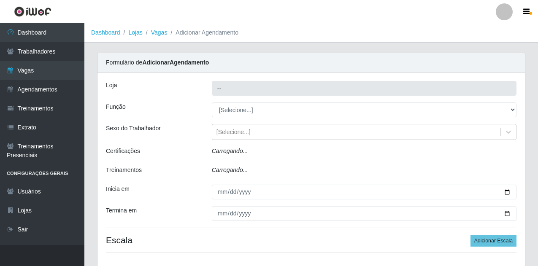
type input "Super Show Jardins - [GEOGRAPHIC_DATA]"
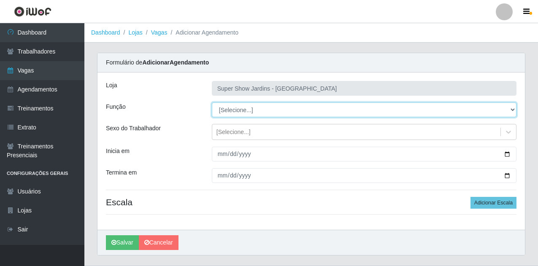
click at [268, 103] on select "[Selecione...] Auxiliar de Estacionamento Auxiliar de Estacionamento + Auxiliar…" at bounding box center [364, 109] width 304 height 15
select select "1"
click at [212, 102] on select "[Selecione...] Auxiliar de Estacionamento Auxiliar de Estacionamento + Auxiliar…" at bounding box center [364, 109] width 304 height 15
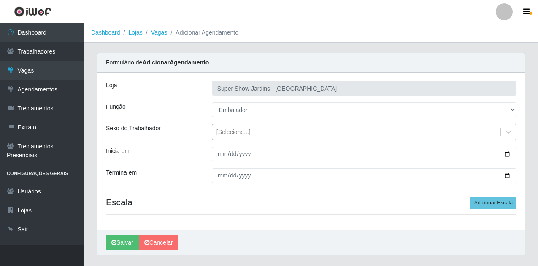
click at [259, 137] on div "[Selecione...]" at bounding box center [356, 132] width 288 height 14
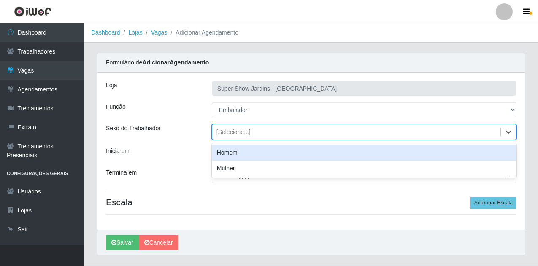
click at [246, 151] on div "Homem" at bounding box center [364, 153] width 304 height 16
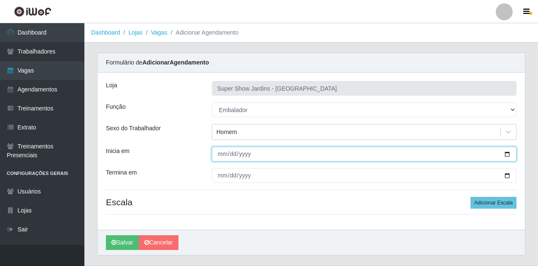
click at [217, 157] on input "Inicia em" at bounding box center [364, 154] width 304 height 15
type input "[DATE]"
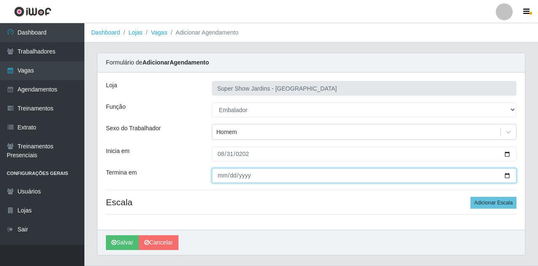
click at [221, 180] on input "Termina em" at bounding box center [364, 175] width 304 height 15
type input "[DATE]"
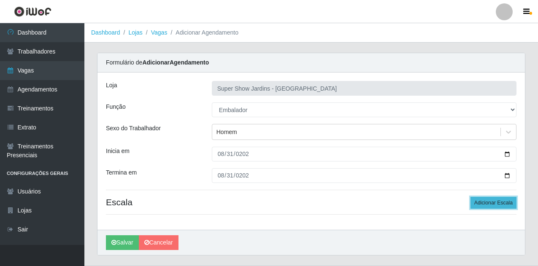
click at [496, 205] on button "Adicionar Escala" at bounding box center [493, 203] width 46 height 12
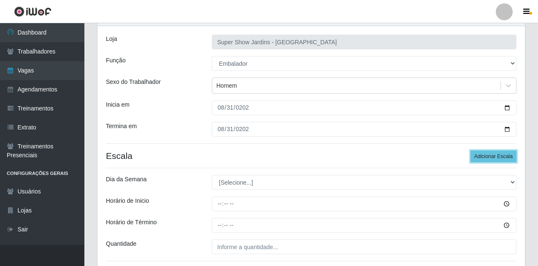
scroll to position [114, 0]
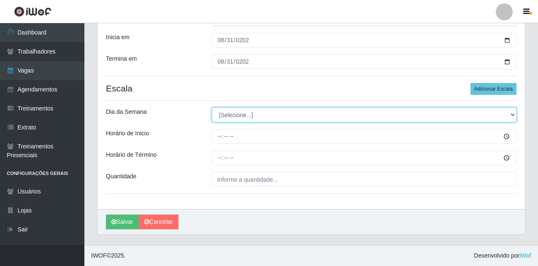
click at [273, 109] on select "[Selecione...] Segunda Terça Quarta Quinta Sexta Sábado Domingo" at bounding box center [364, 115] width 304 height 15
select select "0"
click at [212, 108] on select "[Selecione...] Segunda Terça Quarta Quinta Sexta Sábado Domingo" at bounding box center [364, 115] width 304 height 15
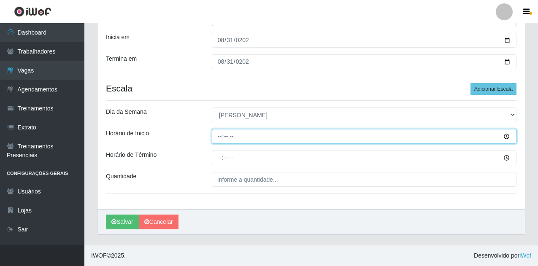
click at [227, 139] on input "Horário de Inicio" at bounding box center [364, 136] width 304 height 15
click at [218, 140] on input "Horário de Inicio" at bounding box center [364, 136] width 304 height 15
type input "08:00"
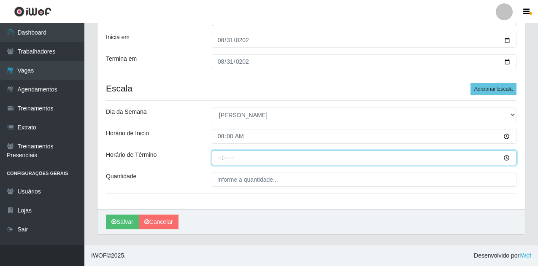
click at [219, 160] on input "Horário de Término" at bounding box center [364, 158] width 304 height 15
type input "14:00"
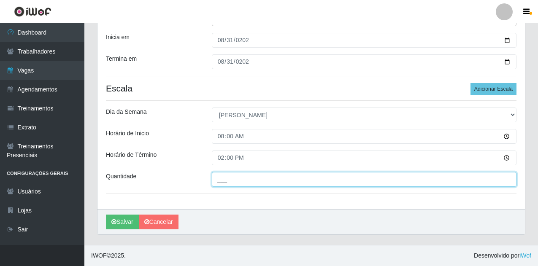
click at [227, 181] on input "___" at bounding box center [364, 179] width 304 height 15
type input "2__"
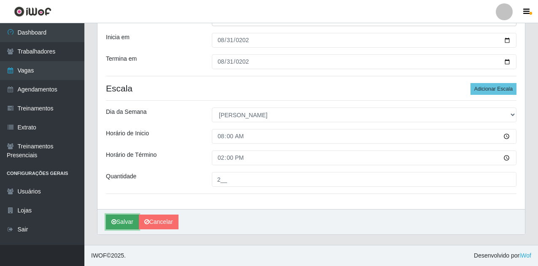
click at [116, 223] on icon "submit" at bounding box center [113, 222] width 5 height 6
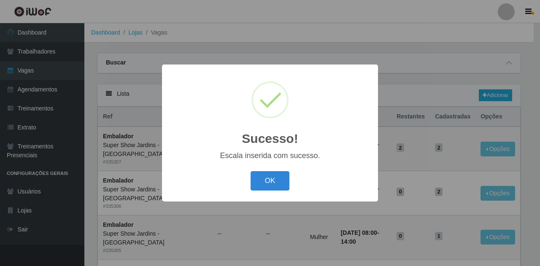
click at [271, 158] on div "Escala inserida com sucesso." at bounding box center [269, 155] width 199 height 9
click at [271, 172] on button "OK" at bounding box center [269, 181] width 39 height 20
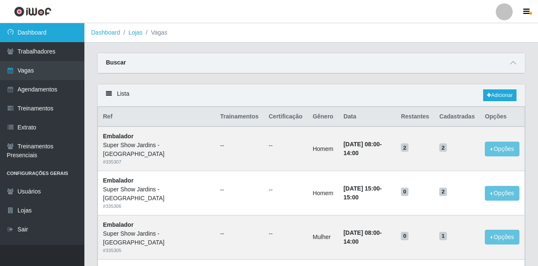
click at [48, 38] on link "Dashboard" at bounding box center [42, 32] width 84 height 19
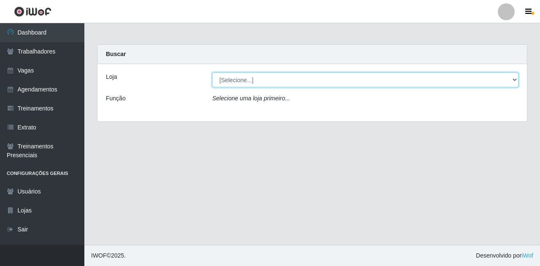
click at [505, 86] on select "[Selecione...] Super Show Jardins - [GEOGRAPHIC_DATA]" at bounding box center [365, 80] width 306 height 15
select select "263"
click at [212, 73] on select "[Selecione...] Super Show Jardins - [GEOGRAPHIC_DATA]" at bounding box center [365, 80] width 306 height 15
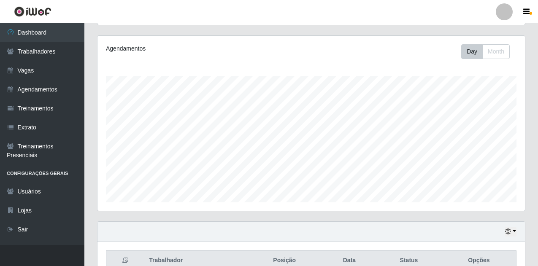
scroll to position [84, 0]
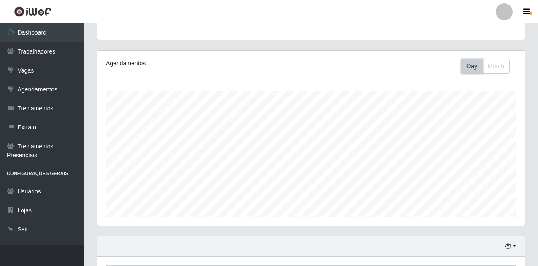
click at [478, 72] on button "Day" at bounding box center [472, 66] width 22 height 15
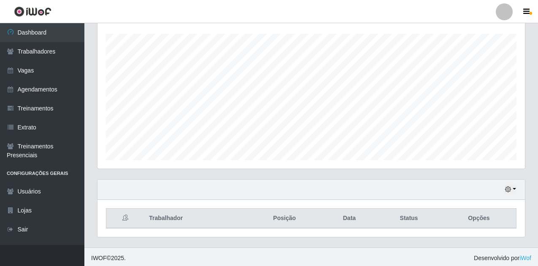
scroll to position [144, 0]
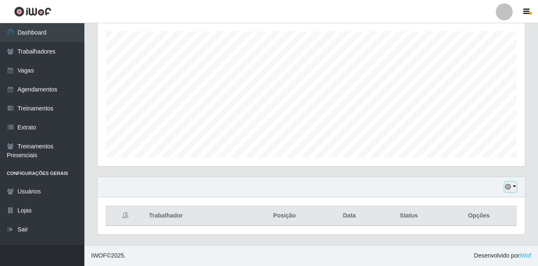
click at [506, 190] on icon "button" at bounding box center [508, 187] width 6 height 6
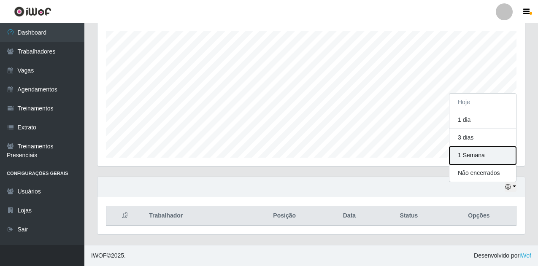
click at [486, 158] on button "1 Semana" at bounding box center [482, 156] width 67 height 18
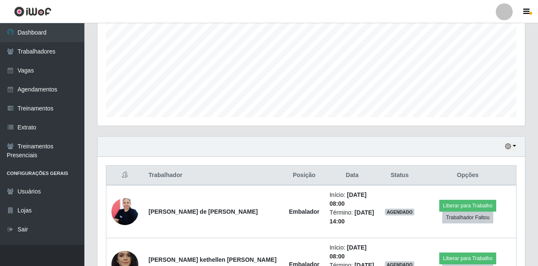
scroll to position [0, 0]
